Goal: Information Seeking & Learning: Learn about a topic

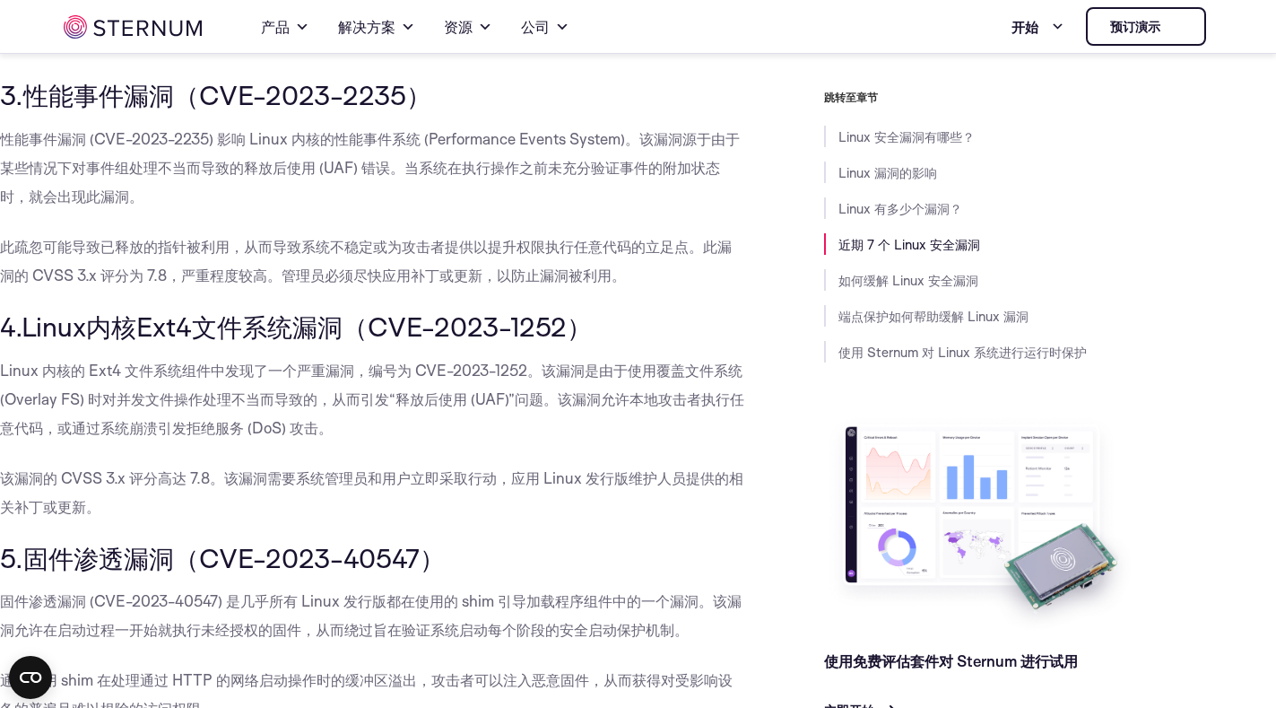
scroll to position [2141, 0]
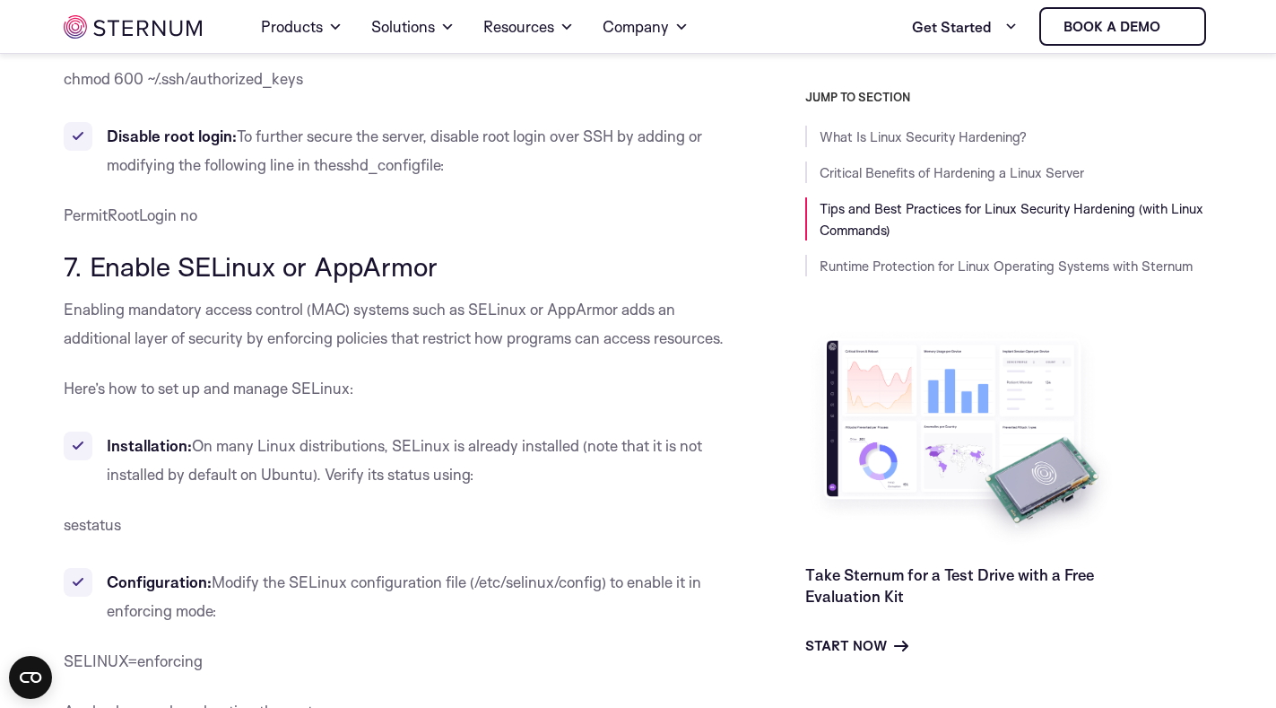
scroll to position [7219, 0]
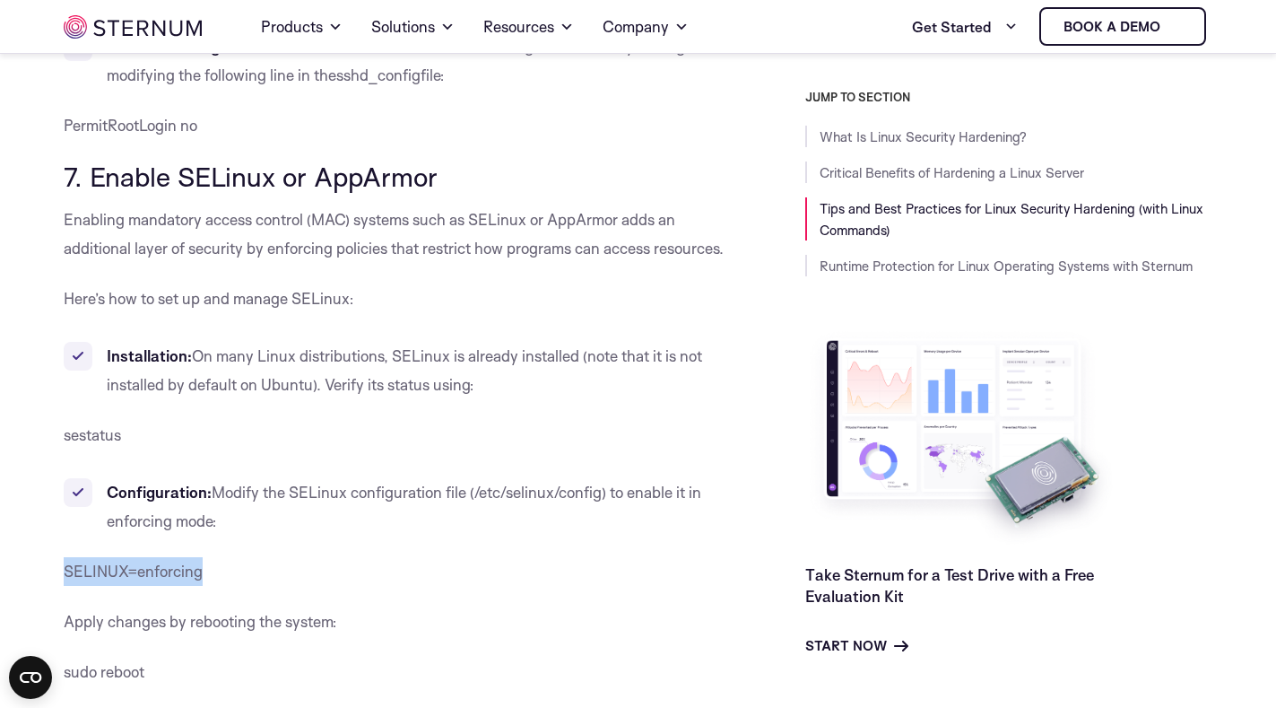
drag, startPoint x: 233, startPoint y: 572, endPoint x: 65, endPoint y: 579, distance: 168.8
click at [65, 579] on p "SELINUX=enforcing" at bounding box center [399, 571] width 670 height 29
copy span "SELINUX=enforcing"
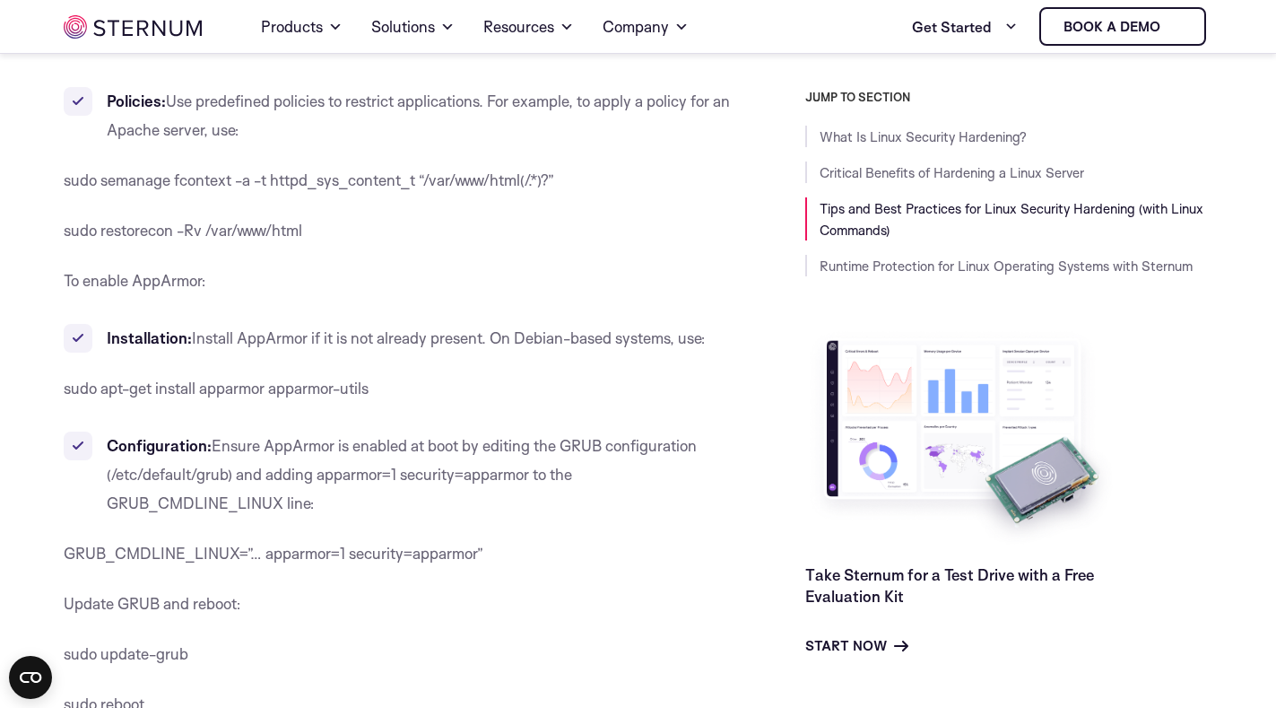
scroll to position [7937, 0]
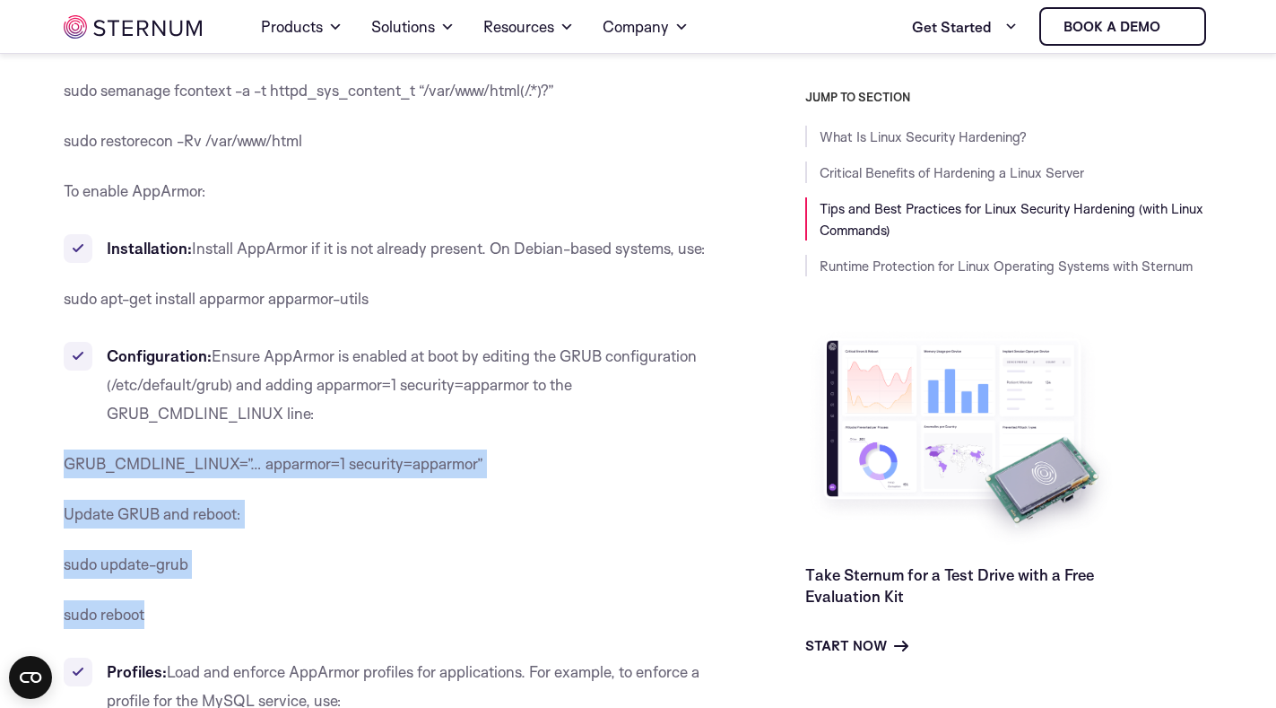
drag, startPoint x: 163, startPoint y: 611, endPoint x: 56, endPoint y: 458, distance: 186.7
copy div "GRUB_CMDLINE_LINUX=”… apparmor=1 security=apparmor” Update GRUB and reboot: sud…"
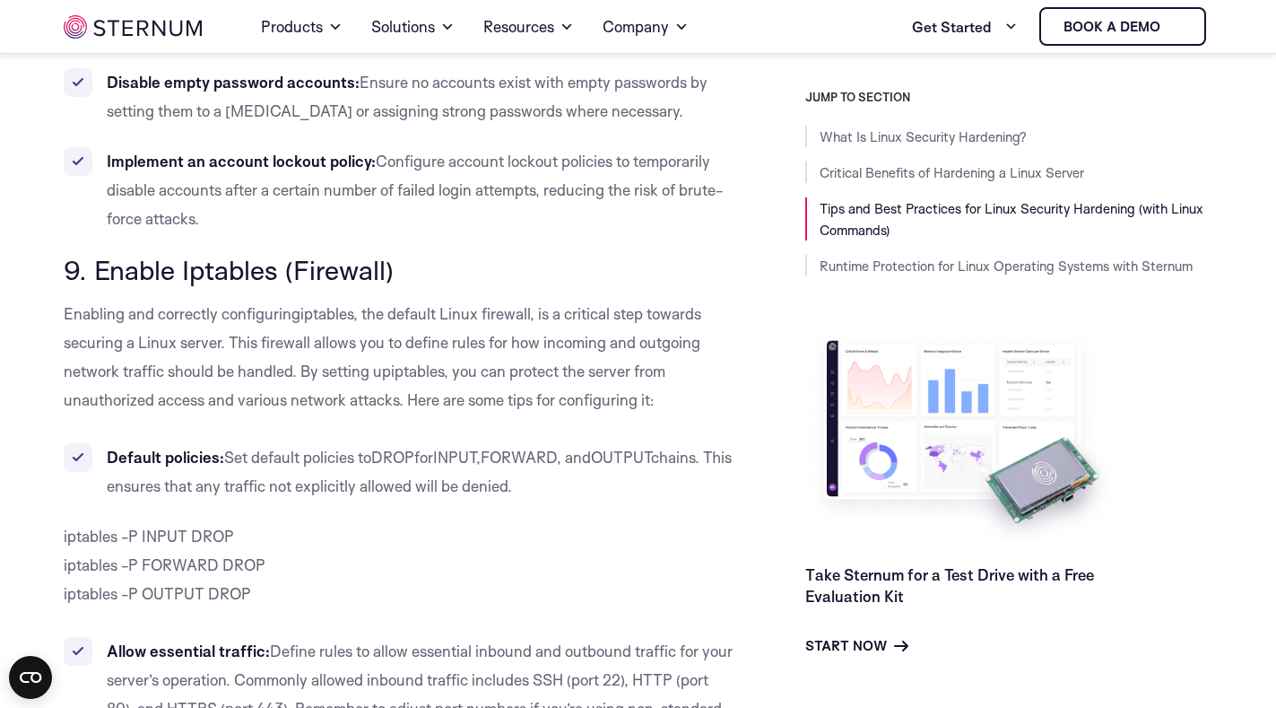
scroll to position [9551, 0]
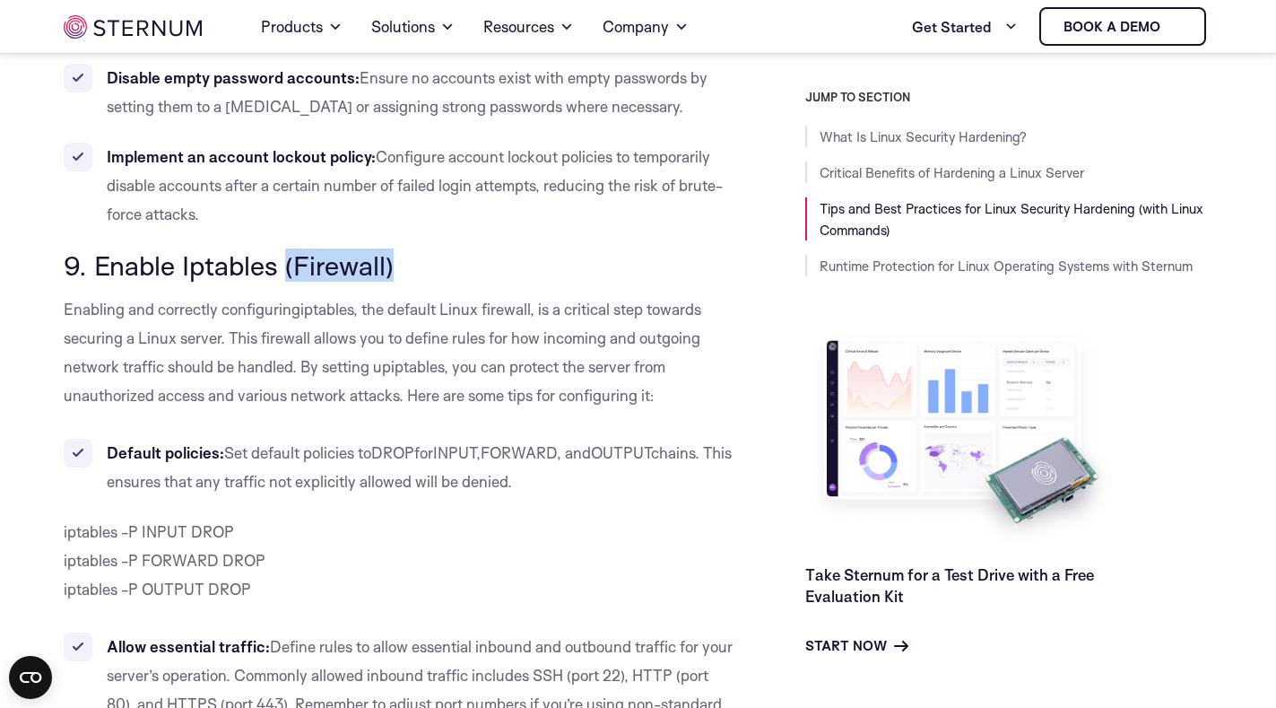
drag, startPoint x: 284, startPoint y: 260, endPoint x: 396, endPoint y: 257, distance: 111.3
click at [396, 257] on h3 "9. Enable Iptables (Firewall)" at bounding box center [399, 265] width 670 height 30
copy span "(Firewall)"
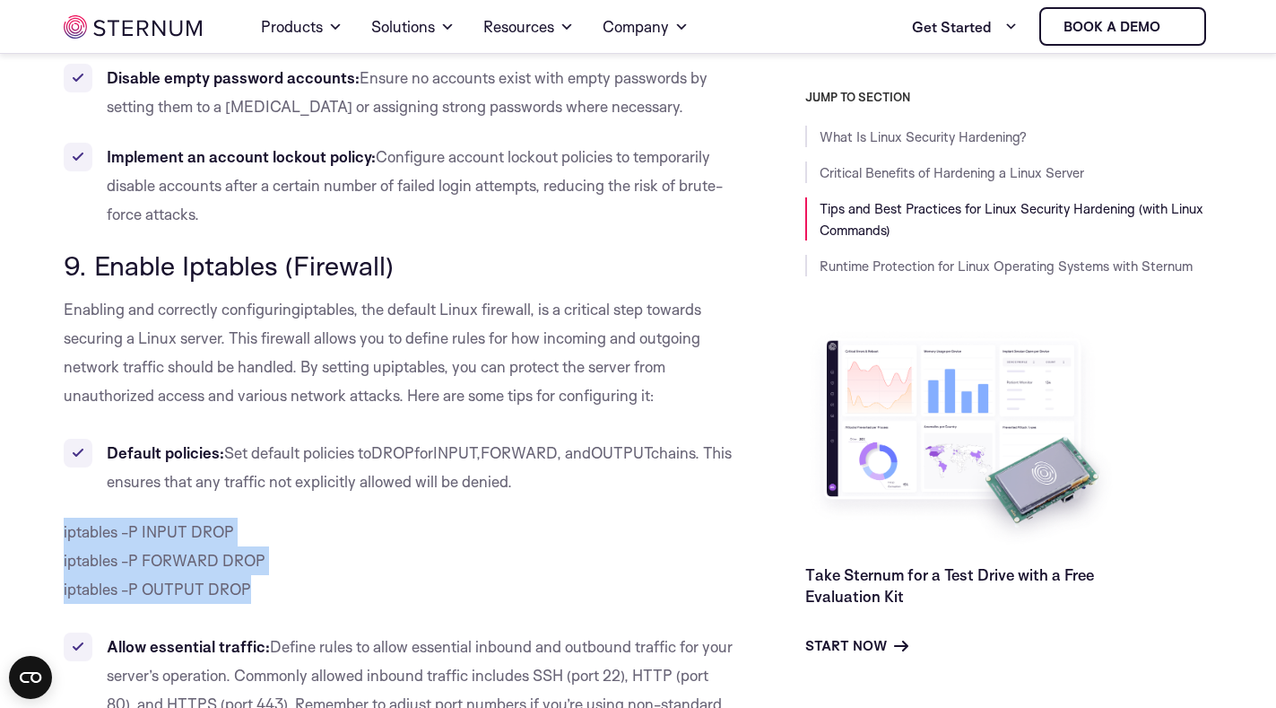
drag, startPoint x: 266, startPoint y: 582, endPoint x: 61, endPoint y: 531, distance: 211.7
click at [61, 531] on div "What Is Linux Security Hardening? Linux security hardening involves implementin…" at bounding box center [638, 719] width 1276 height 19553
copy p "iptables -P INPUT DROP iptables -P FORWARD DROP iptables -P OUTPUT DROP"
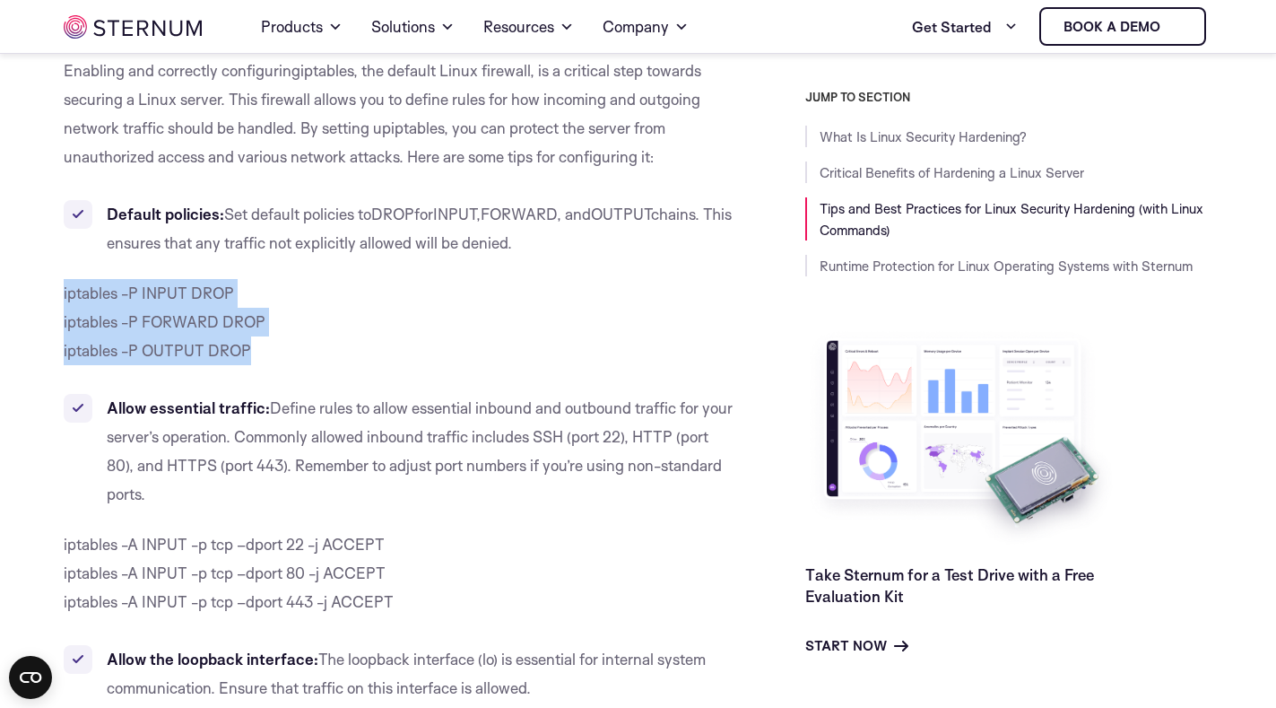
scroll to position [9821, 0]
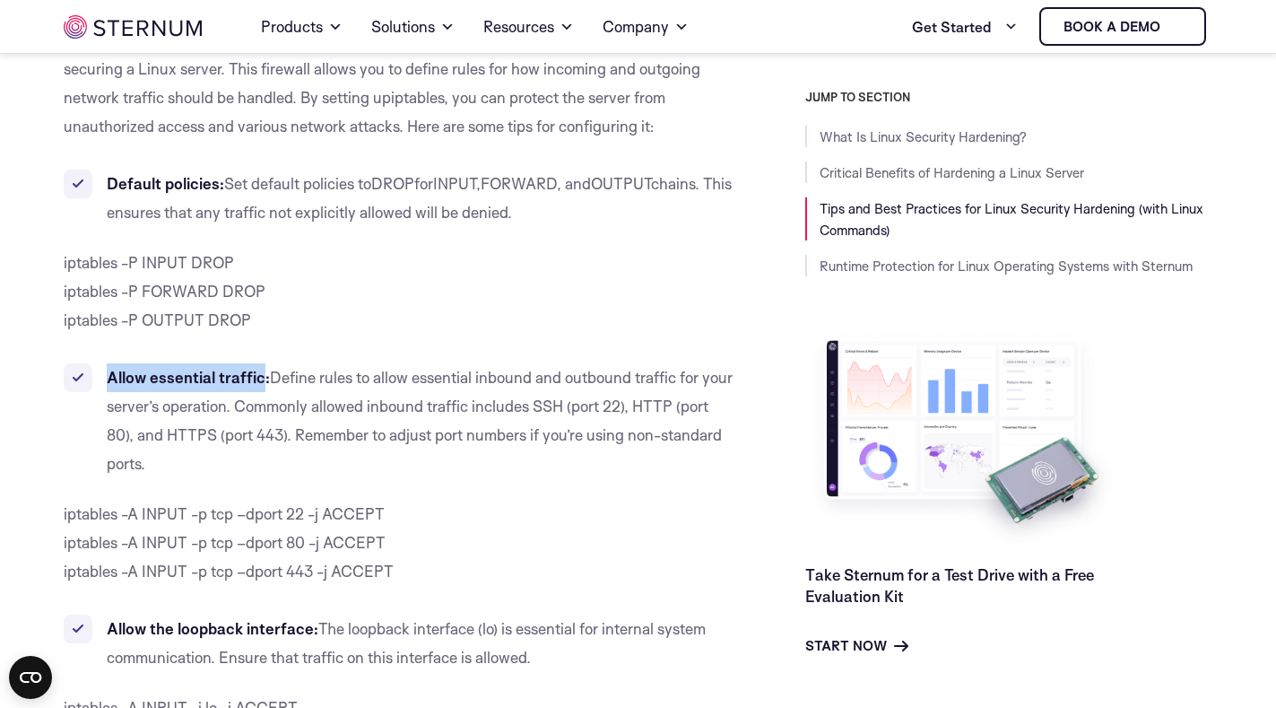
drag, startPoint x: 108, startPoint y: 379, endPoint x: 259, endPoint y: 378, distance: 151.6
click at [259, 378] on b "Allow essential traffic:" at bounding box center [188, 377] width 163 height 19
copy b "Allow essential traffic"
click at [525, 546] on p "iptables -A INPUT -p tcp –dport 22 -j ACCEPT iptables -A INPUT -p tcp –dport 80…" at bounding box center [399, 543] width 670 height 86
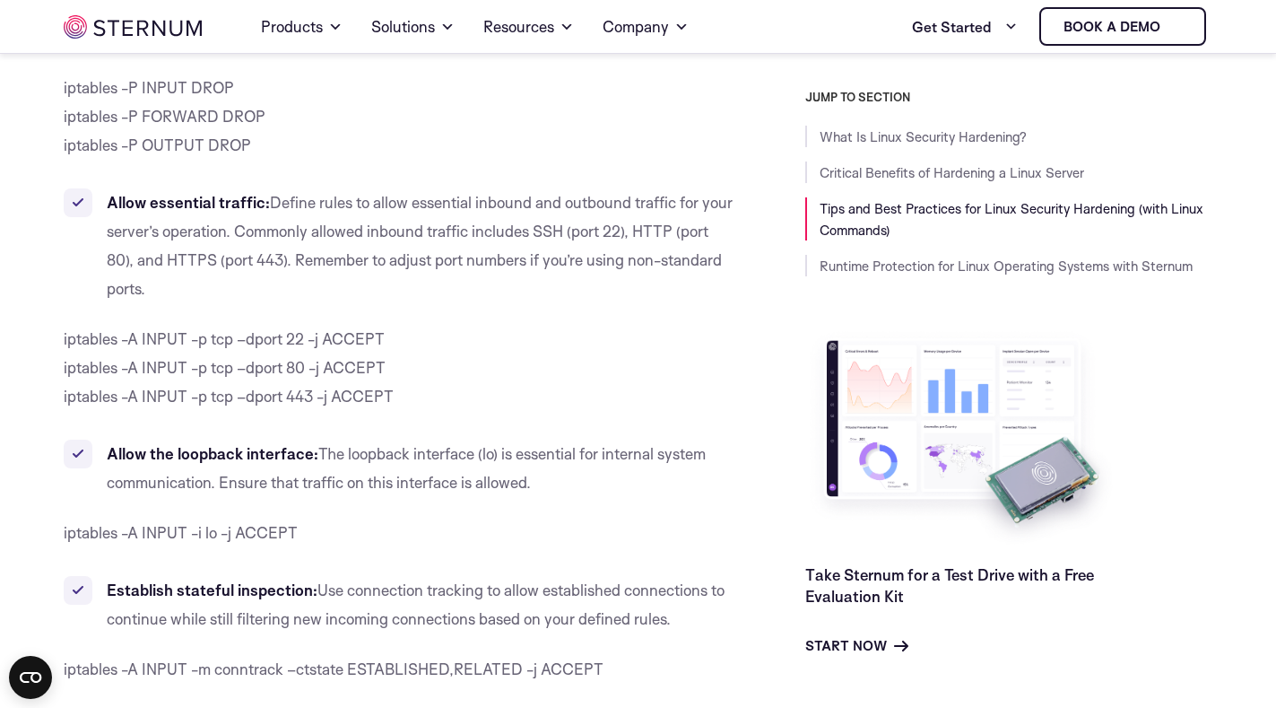
scroll to position [10000, 0]
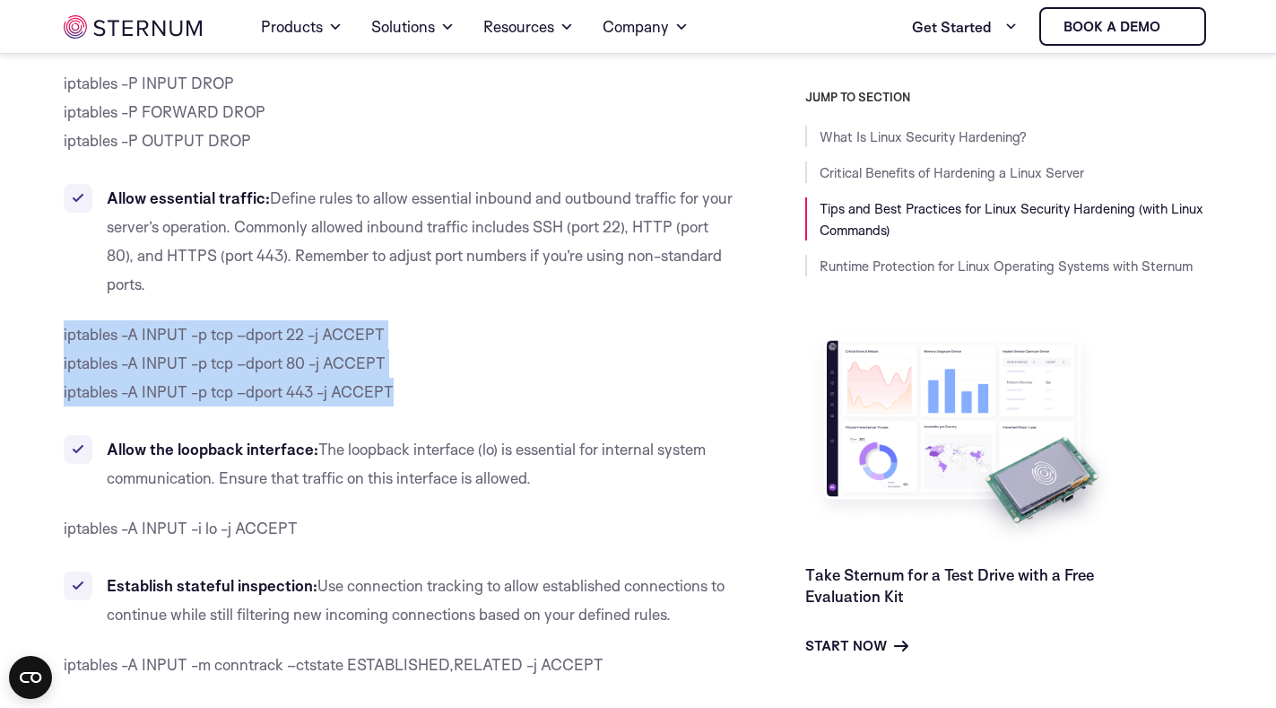
drag, startPoint x: 438, startPoint y: 392, endPoint x: 59, endPoint y: 332, distance: 383.3
click at [59, 332] on div "What Is Linux Security Hardening? Linux security hardening involves implementin…" at bounding box center [638, 270] width 1276 height 19553
copy p "iptables -A INPUT -p tcp –dport 22 -j ACCEPT iptables -A INPUT -p tcp –dport 80…"
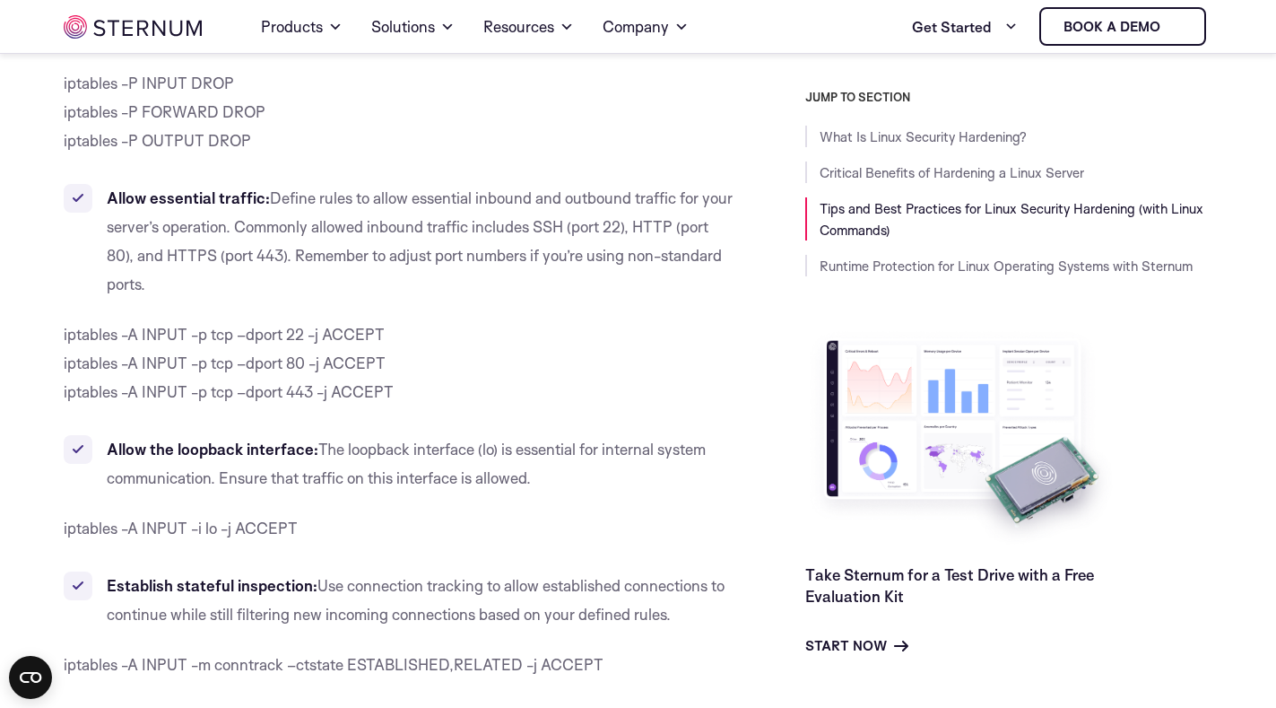
drag, startPoint x: 329, startPoint y: 541, endPoint x: 316, endPoint y: 530, distance: 17.2
click at [324, 537] on p "iptables -A INPUT -i lo -j ACCEPT" at bounding box center [399, 528] width 670 height 29
drag, startPoint x: 313, startPoint y: 527, endPoint x: 59, endPoint y: 515, distance: 254.1
click at [59, 515] on div "What Is Linux Security Hardening? Linux security hardening involves implementin…" at bounding box center [638, 270] width 1276 height 19553
copy span "iptables -A INPUT -i lo -j ACCEPT"
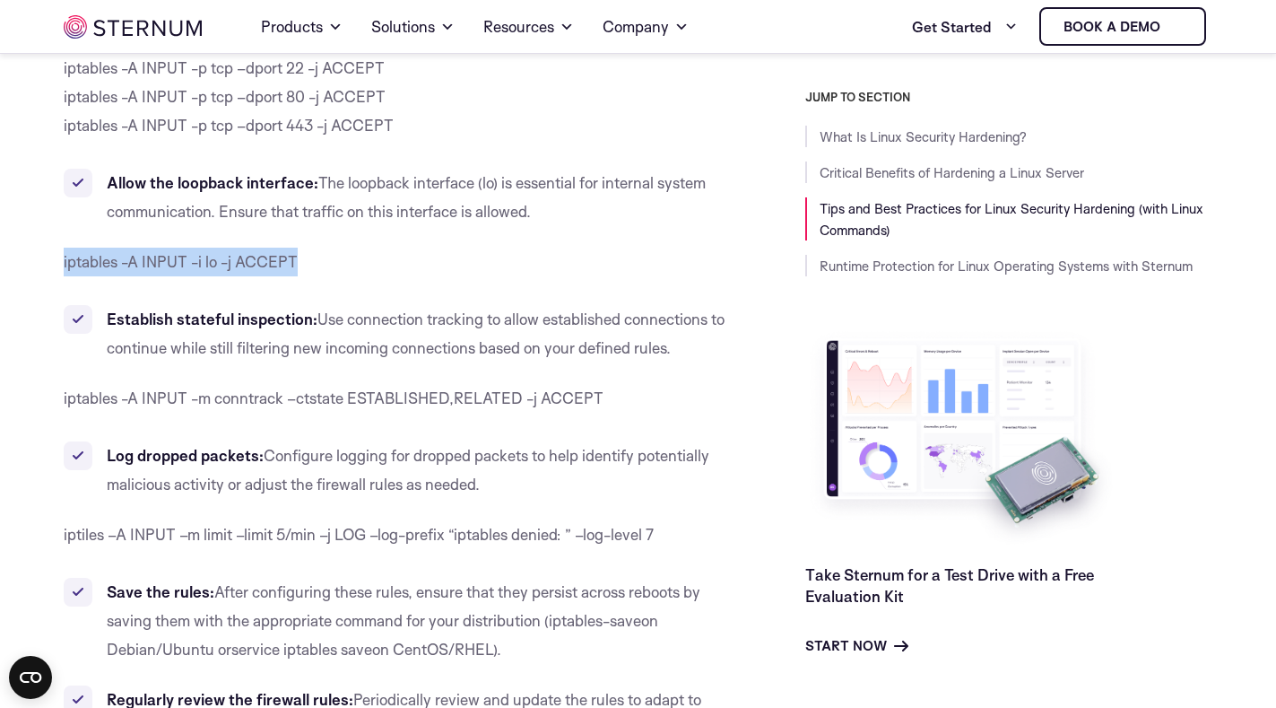
scroll to position [10269, 0]
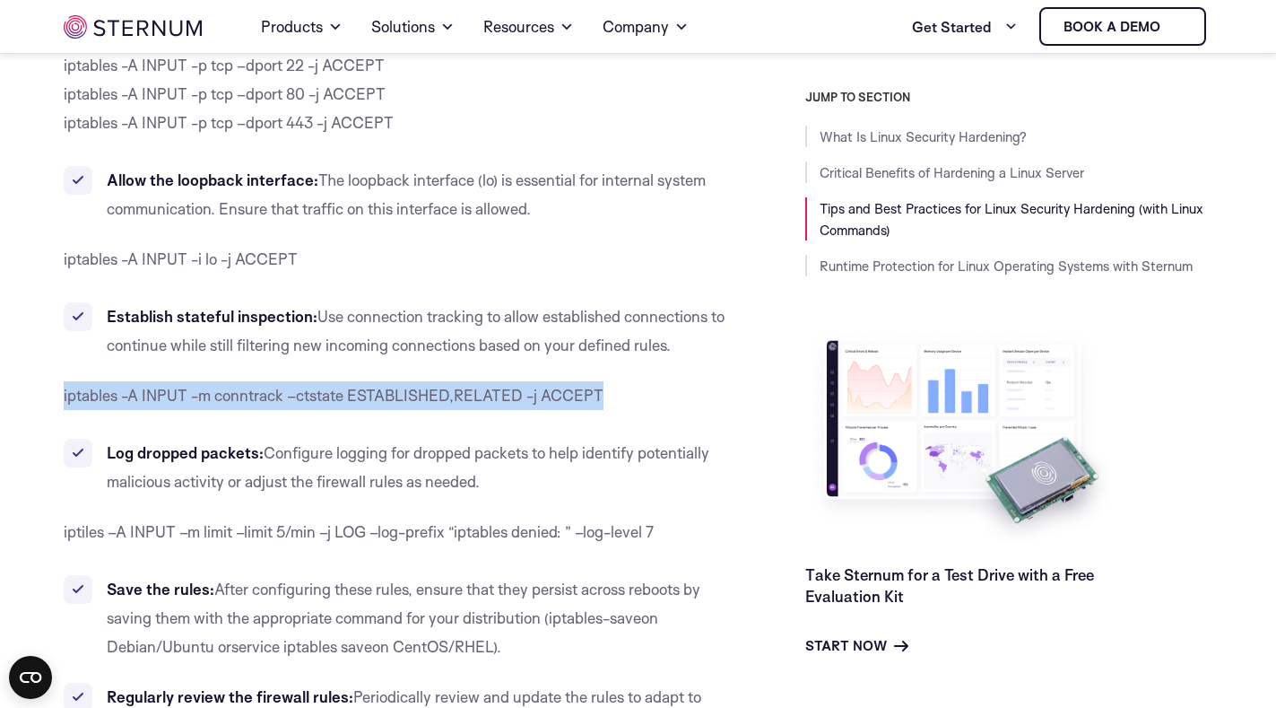
drag, startPoint x: 658, startPoint y: 394, endPoint x: 64, endPoint y: 404, distance: 593.9
click at [64, 404] on p "iptables -A INPUT -m conntrack –ctstate ESTABLISHED,RELATED -j ACCEPT" at bounding box center [399, 395] width 670 height 29
copy span "iptables -A INPUT -m conntrack –ctstate ESTABLISHED,RELATED -j ACCEPT"
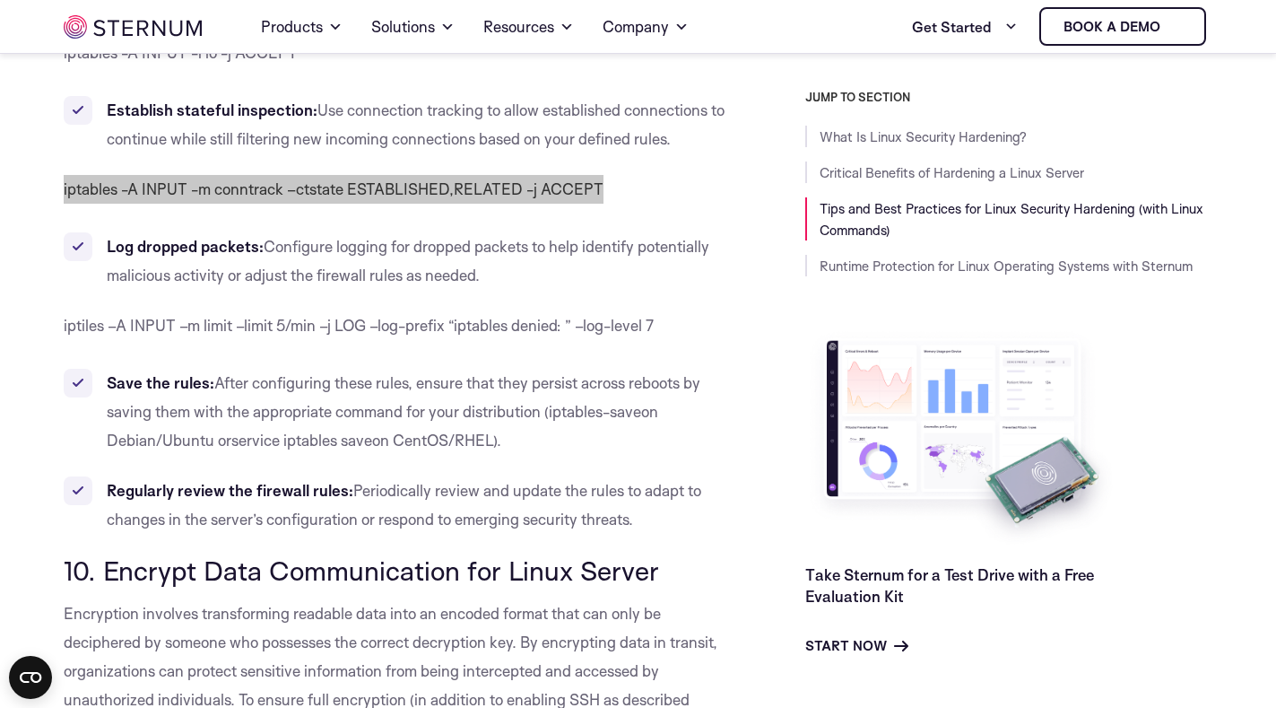
scroll to position [10448, 0]
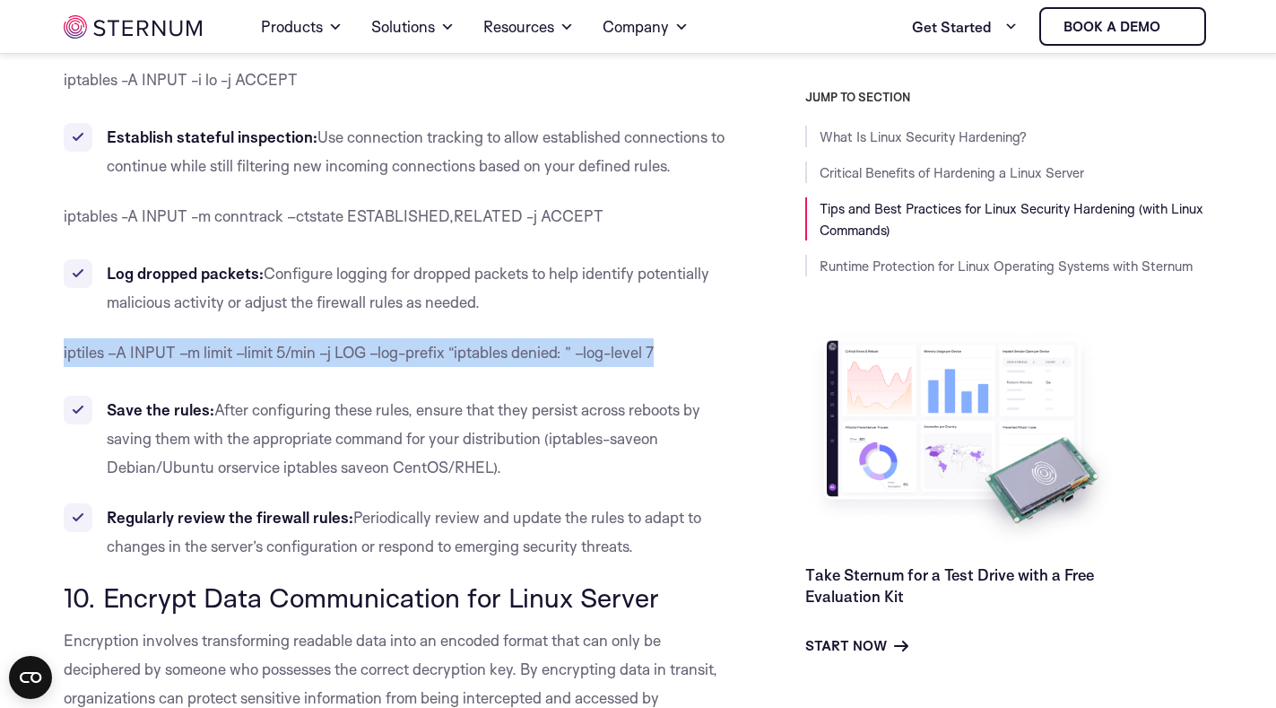
drag, startPoint x: 701, startPoint y: 352, endPoint x: 51, endPoint y: 357, distance: 649.5
copy span "iptiles –A INPUT –m limit –limit 5/min –j LOG –log-prefix “iptables denied: ” –…"
drag, startPoint x: 503, startPoint y: 301, endPoint x: 104, endPoint y: 266, distance: 400.8
click at [104, 266] on li "Log dropped packets: Configure logging for dropped packets to help identify pot…" at bounding box center [399, 287] width 670 height 57
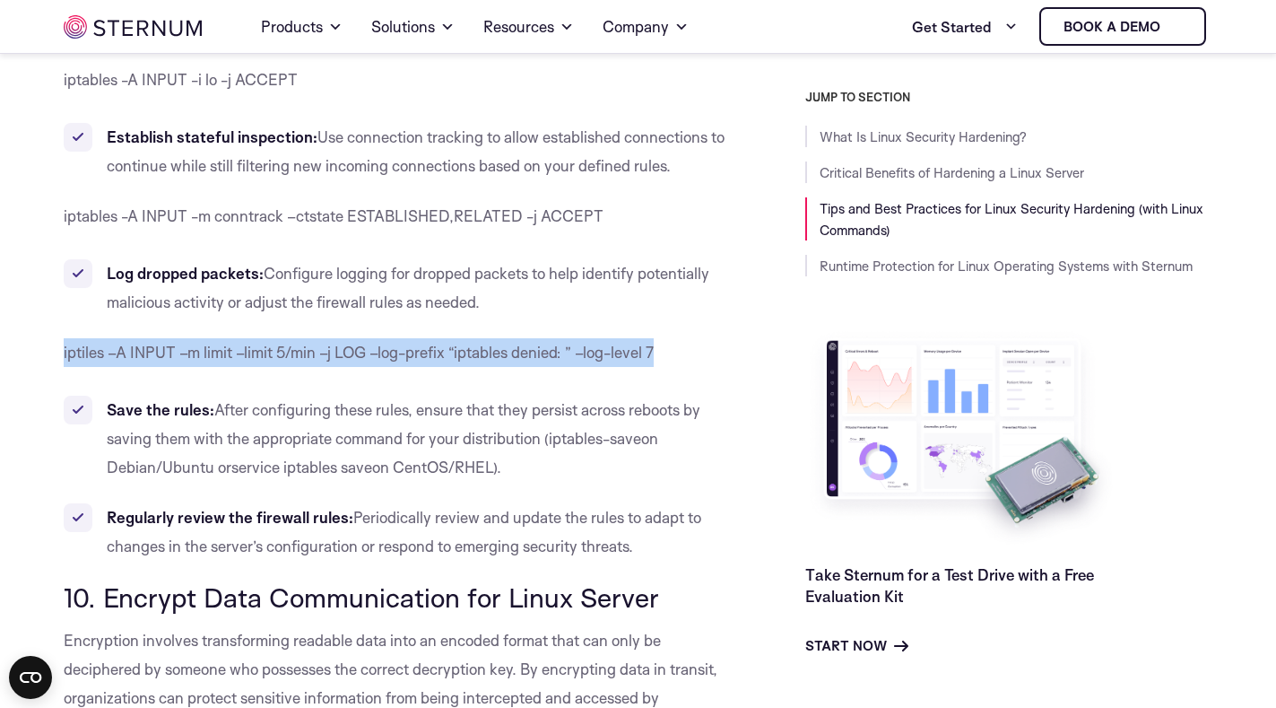
copy li "Log dropped packets: Configure logging for dropped packets to help identify pot…"
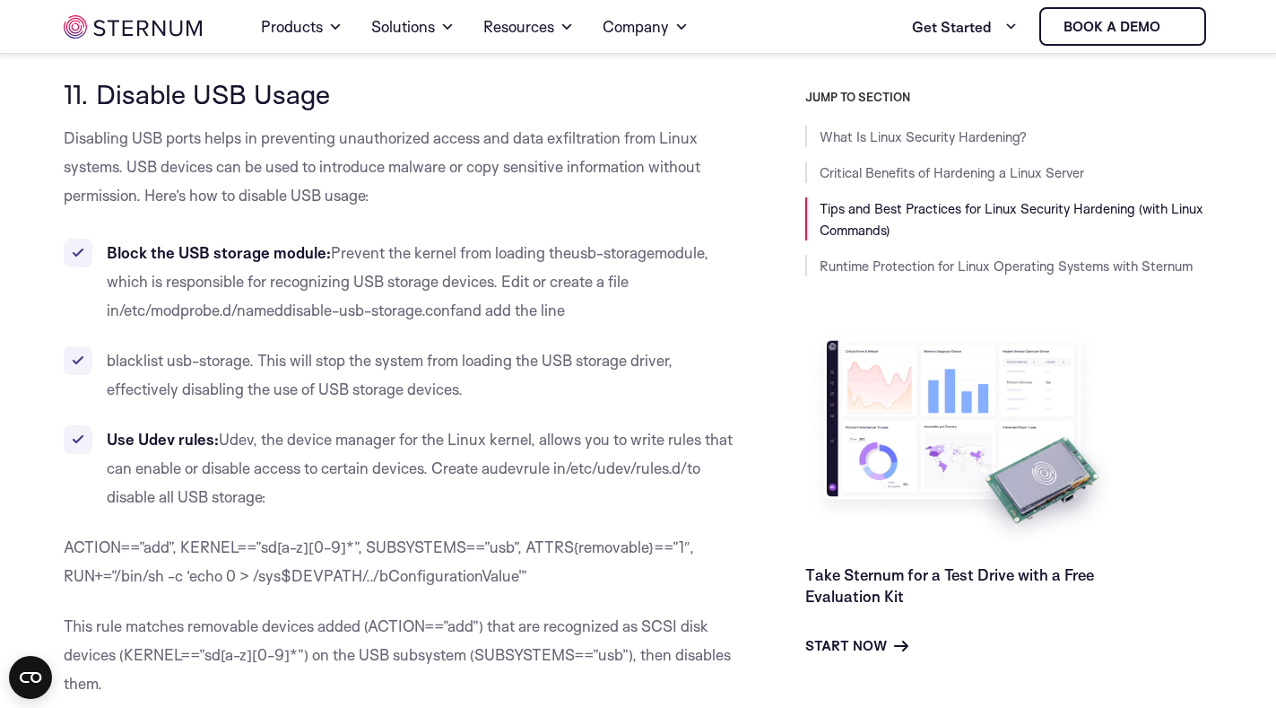
scroll to position [11615, 0]
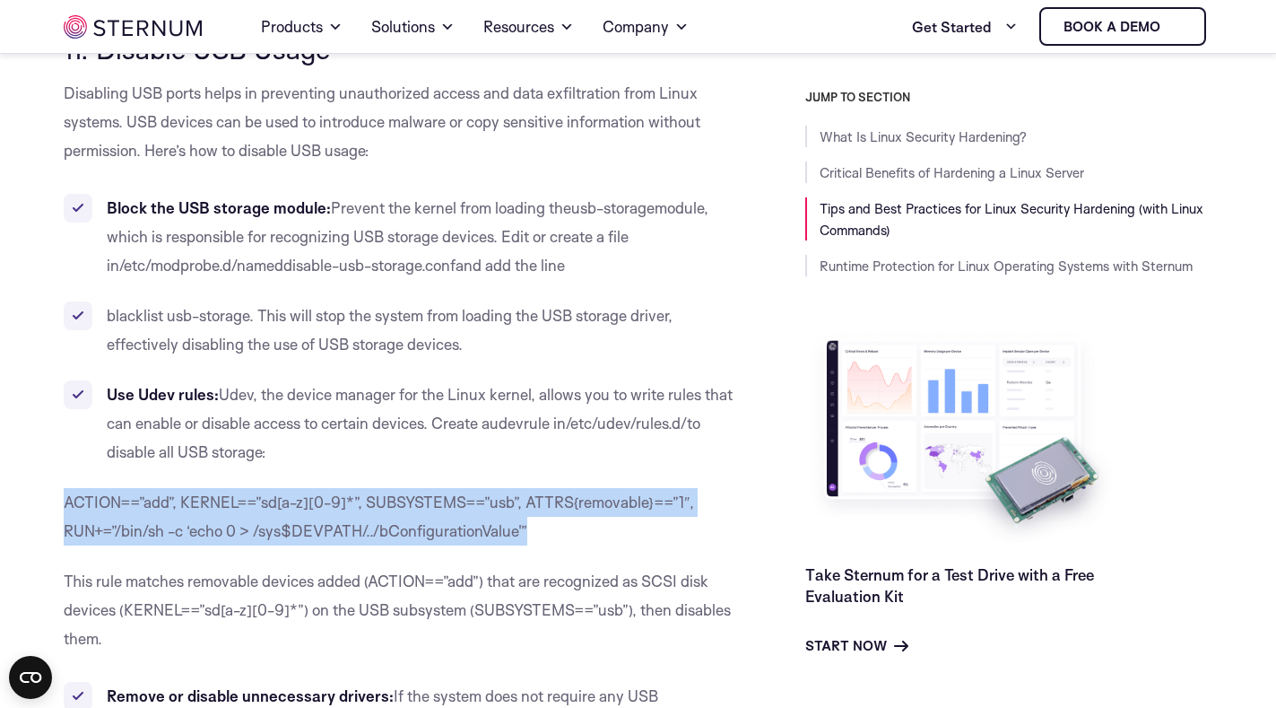
drag, startPoint x: 567, startPoint y: 533, endPoint x: 132, endPoint y: 501, distance: 436.2
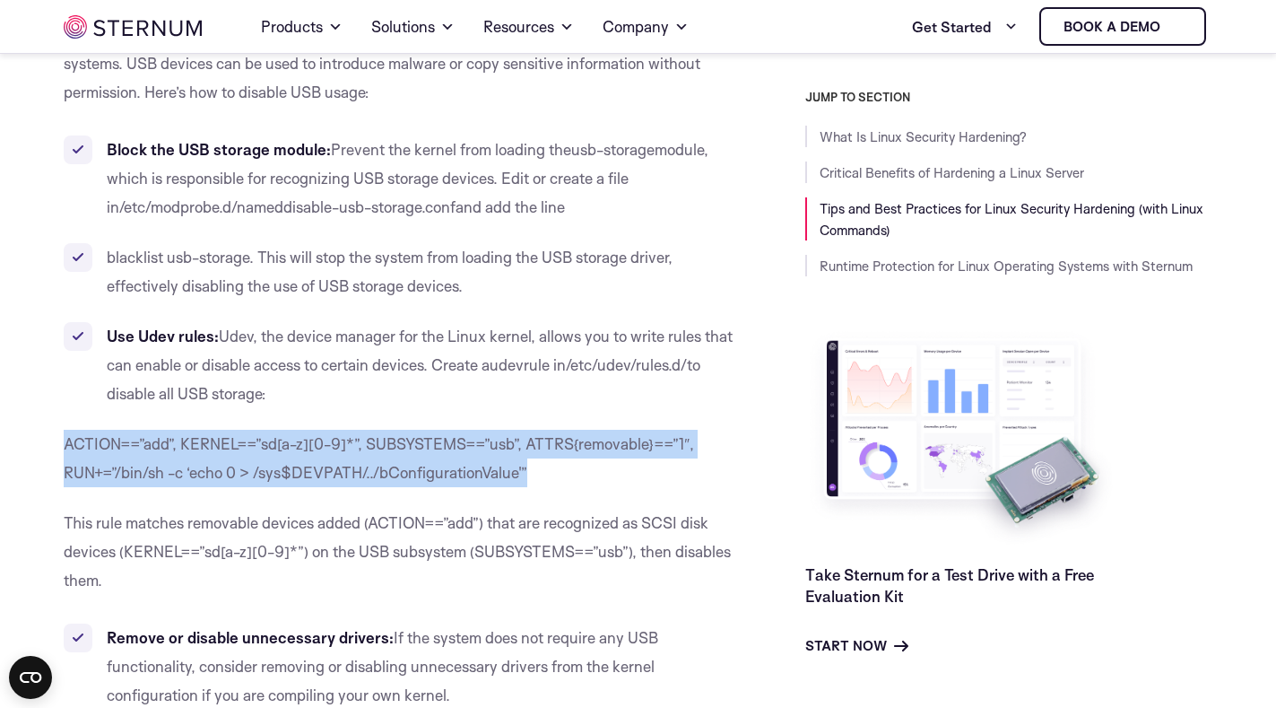
scroll to position [11704, 0]
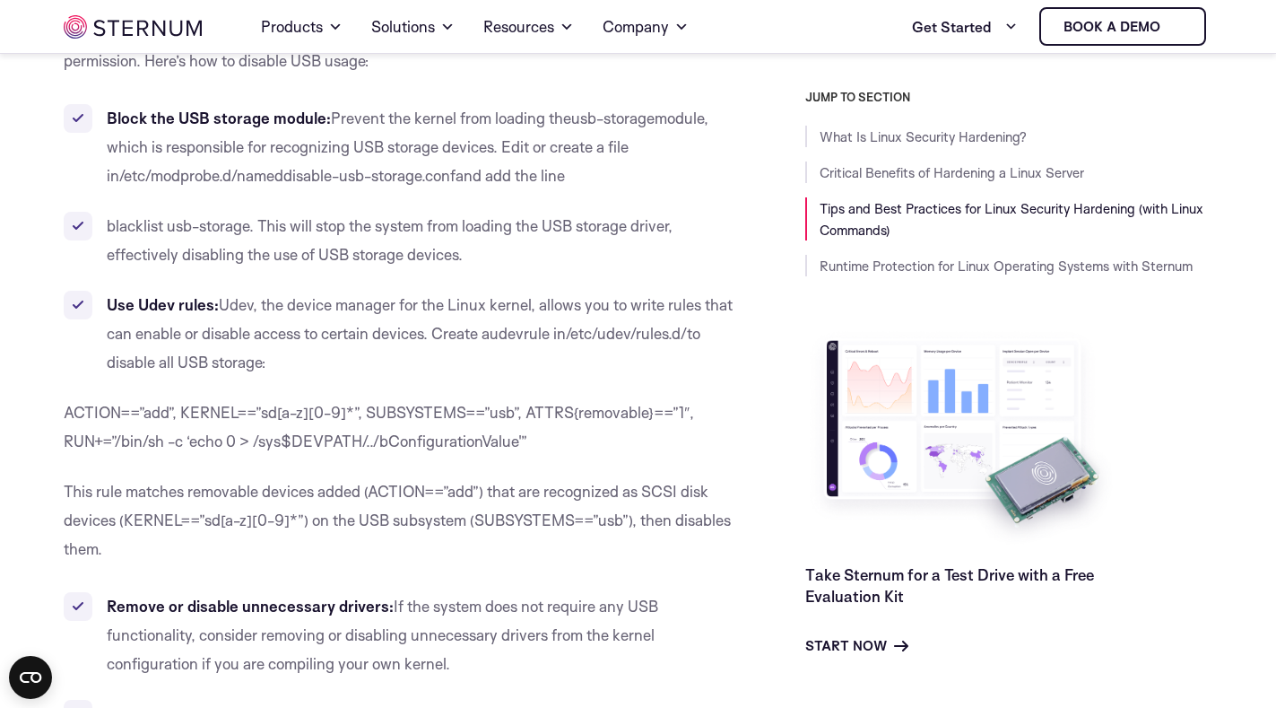
click at [382, 557] on p "This rule matches removable devices added ( ACTION==”add” ) that are recognized…" at bounding box center [399, 520] width 670 height 86
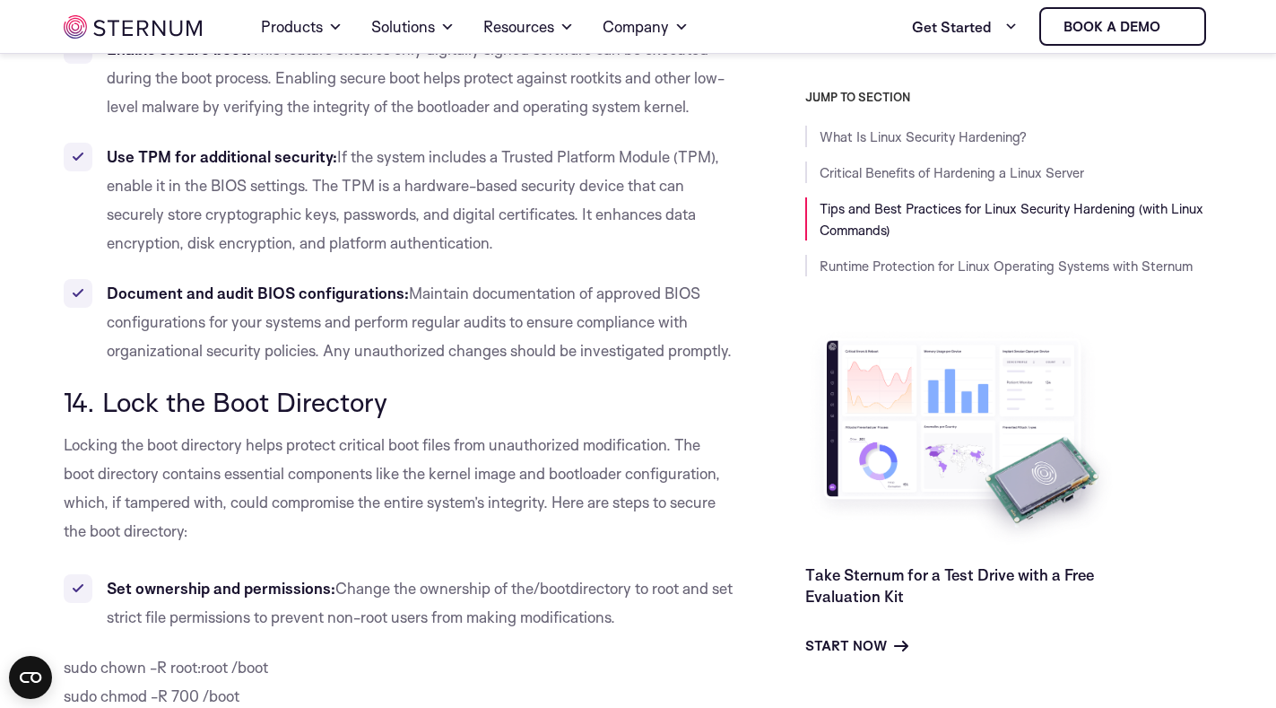
scroll to position [13947, 0]
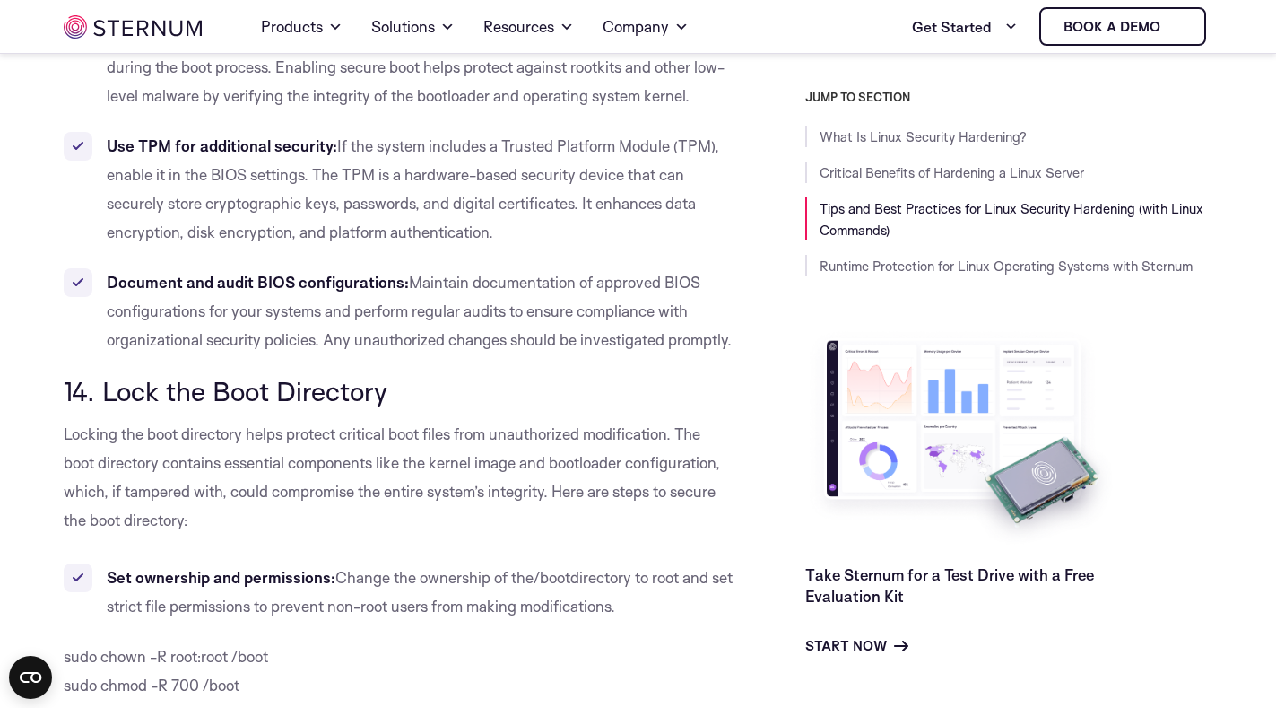
drag, startPoint x: 100, startPoint y: 388, endPoint x: 444, endPoint y: 392, distance: 343.6
click at [444, 392] on h3 "14. Lock the Boot Directory" at bounding box center [399, 391] width 670 height 30
